Goal: Find specific page/section

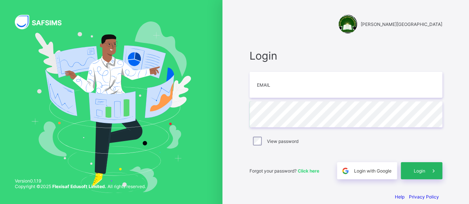
click at [419, 173] on span "Login" at bounding box center [419, 171] width 11 height 6
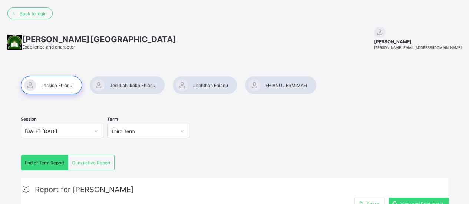
click at [133, 87] on div at bounding box center [127, 85] width 76 height 19
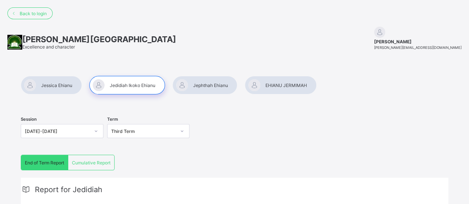
click at [215, 88] on div at bounding box center [204, 85] width 65 height 19
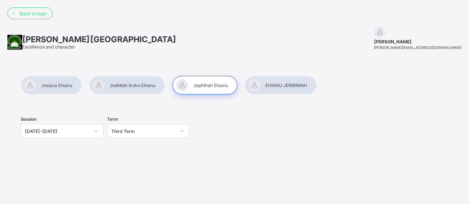
click at [284, 84] on div at bounding box center [281, 85] width 72 height 19
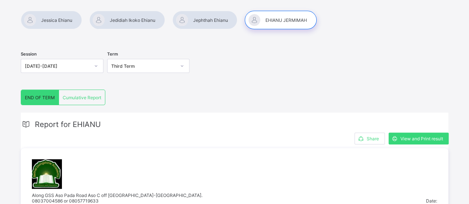
scroll to position [33, 0]
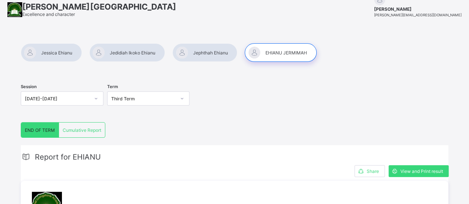
drag, startPoint x: 53, startPoint y: 53, endPoint x: 57, endPoint y: 52, distance: 4.7
click at [54, 52] on div at bounding box center [51, 52] width 61 height 19
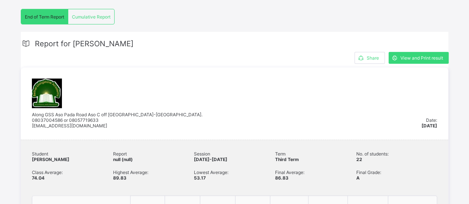
scroll to position [0, 0]
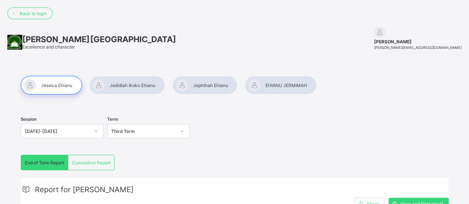
click at [214, 83] on div at bounding box center [204, 85] width 65 height 19
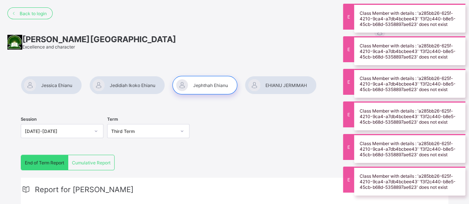
click at [145, 88] on div at bounding box center [127, 85] width 76 height 19
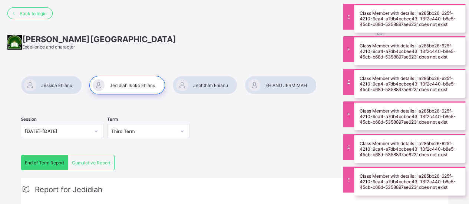
click at [93, 165] on div "Cumulative Report" at bounding box center [91, 162] width 46 height 15
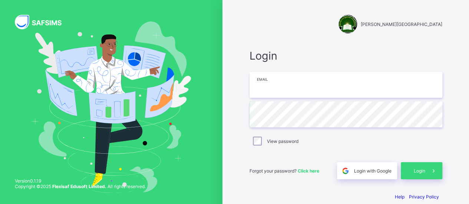
click at [266, 83] on input "email" at bounding box center [346, 85] width 193 height 26
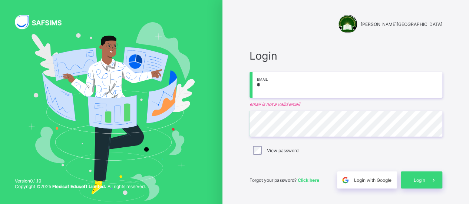
type input "**********"
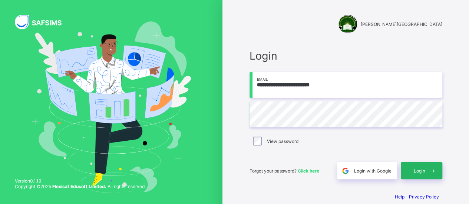
click at [425, 174] on div "Login" at bounding box center [422, 170] width 42 height 17
